Goal: Information Seeking & Learning: Understand process/instructions

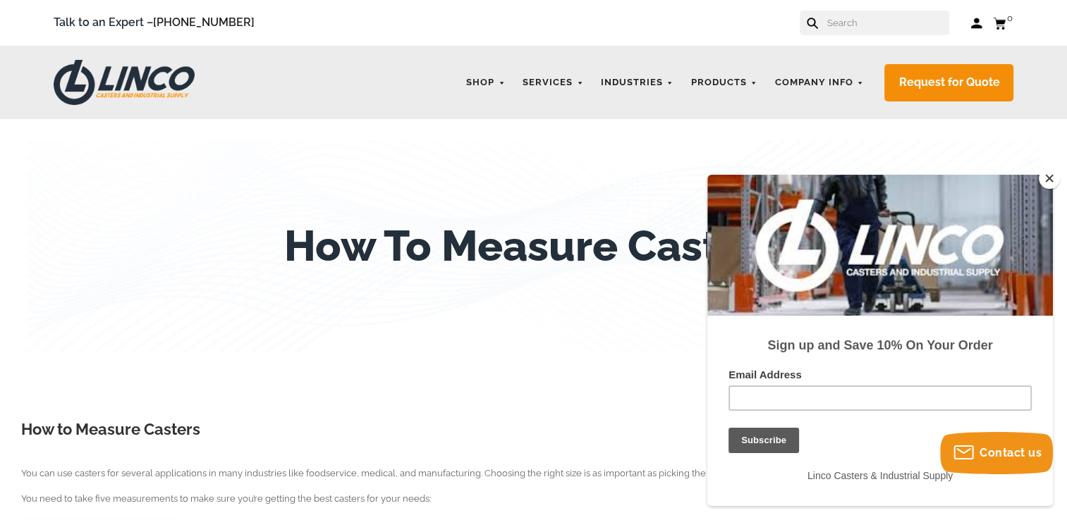
click at [1050, 183] on button "Close" at bounding box center [1048, 178] width 21 height 21
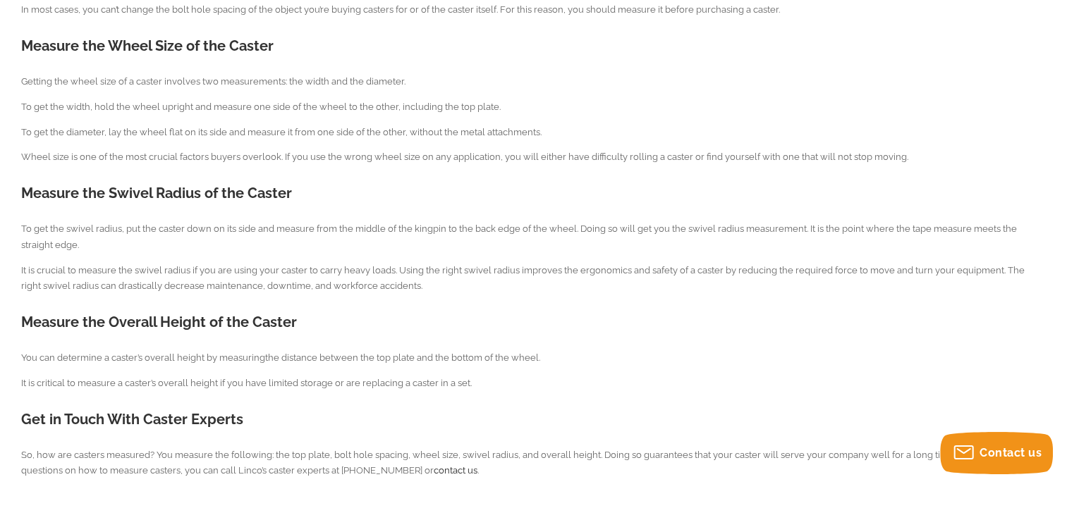
scroll to position [1145, 0]
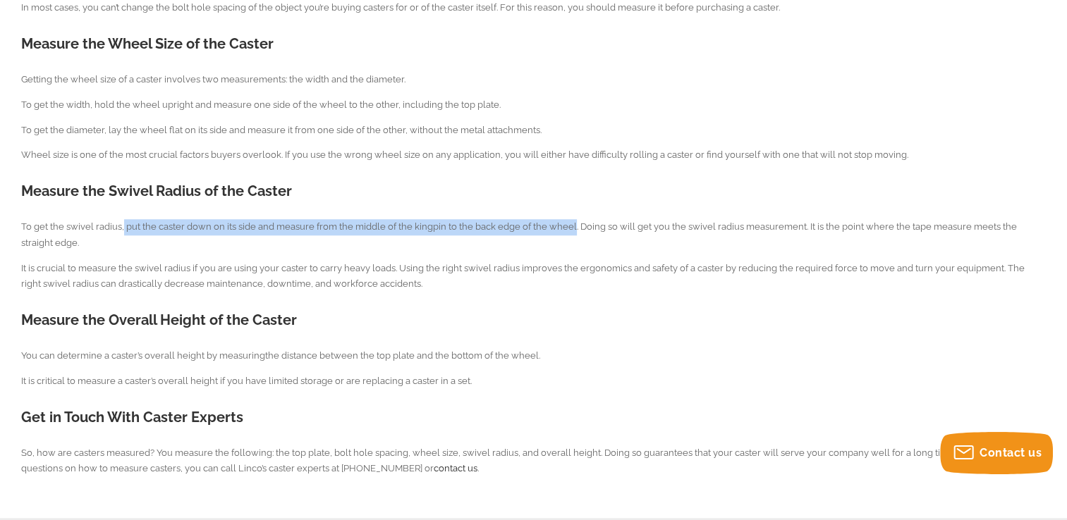
drag, startPoint x: 121, startPoint y: 224, endPoint x: 570, endPoint y: 216, distance: 448.4
copy span "put the caster down on its side and measure from the middle of the kingpin to t…"
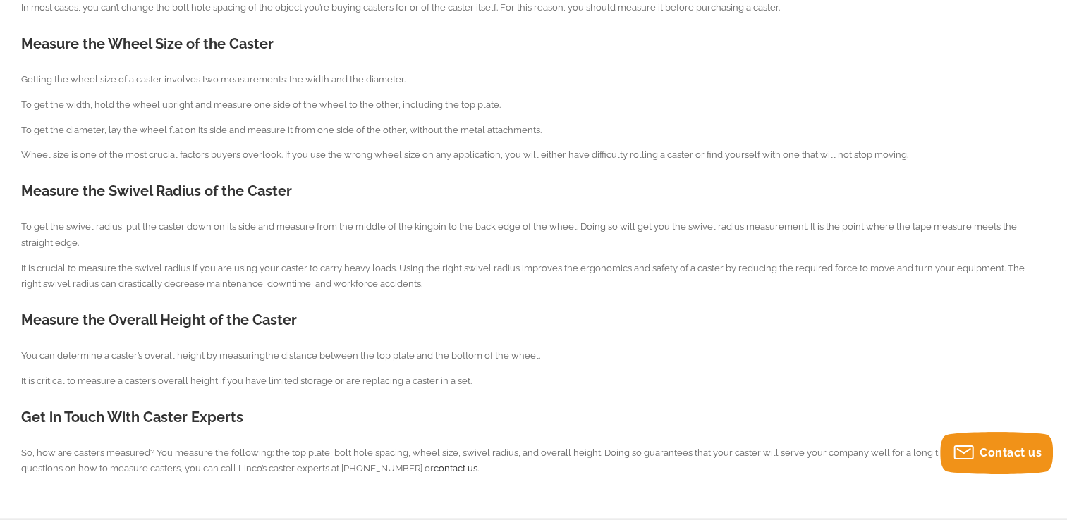
click at [451, 291] on p "It is crucial to measure the swivel radius if you are using your caster to carr…" at bounding box center [533, 277] width 1024 height 32
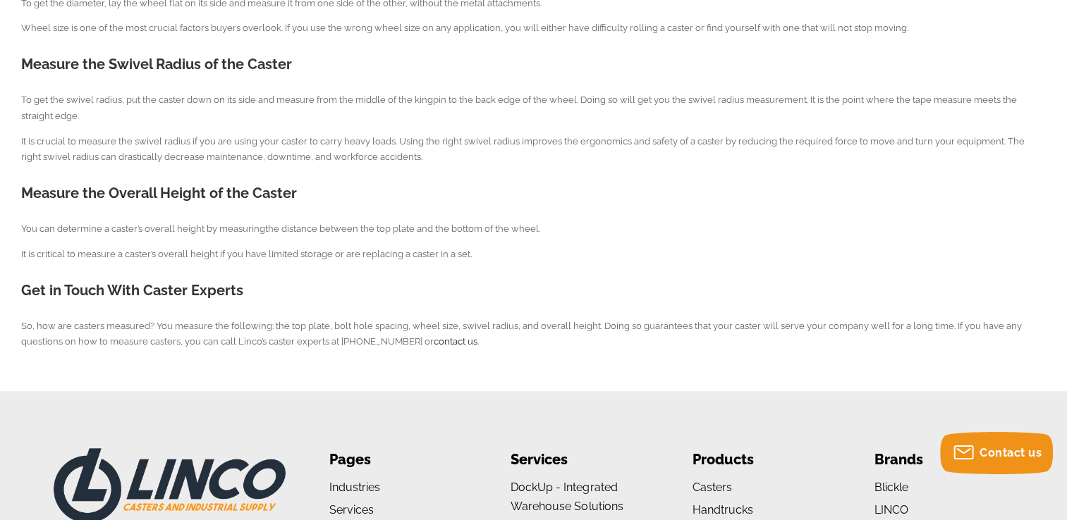
scroll to position [1277, 0]
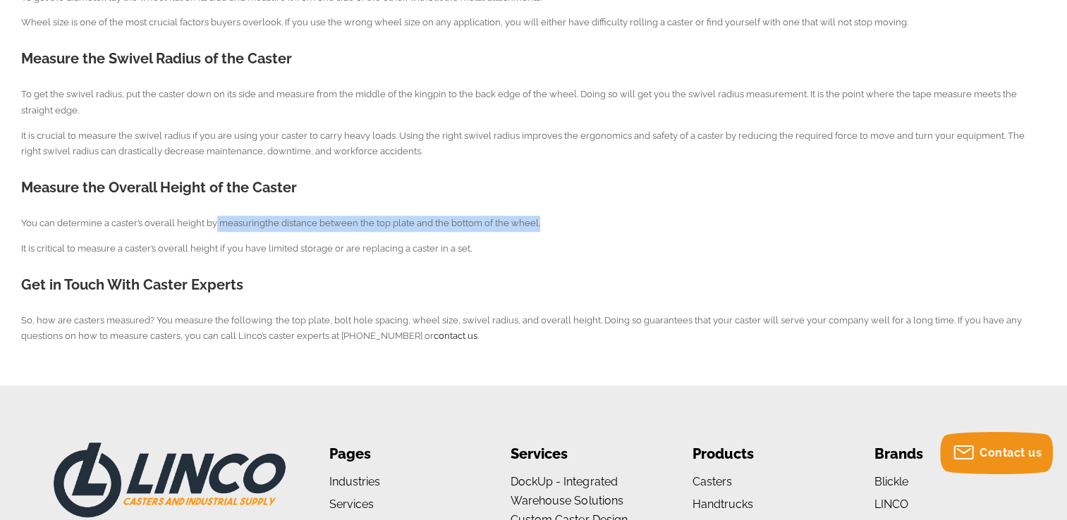
drag, startPoint x: 214, startPoint y: 223, endPoint x: 534, endPoint y: 211, distance: 319.5
copy span "measuring the distance between the top plate and the bottom of the wheel"
click at [529, 242] on p "It is critical to measure a caster’s overall height if you have limited storage…" at bounding box center [533, 249] width 1024 height 16
